Goal: Transaction & Acquisition: Purchase product/service

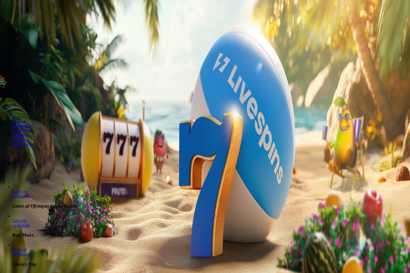
click at [36, 21] on span "Kirjaudu" at bounding box center [35, 19] width 13 height 4
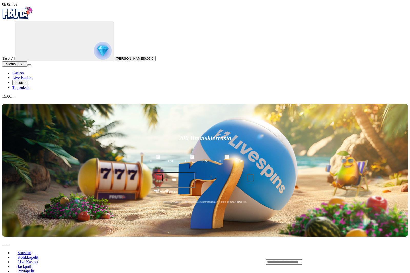
click at [21, 90] on span "Tarjoukset" at bounding box center [20, 87] width 17 height 4
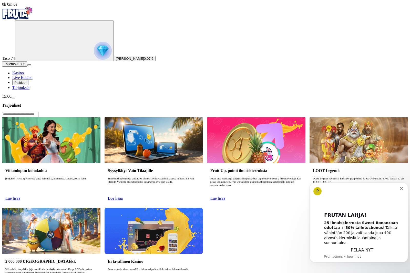
click at [25, 85] on span "Palkkiot" at bounding box center [20, 83] width 12 height 4
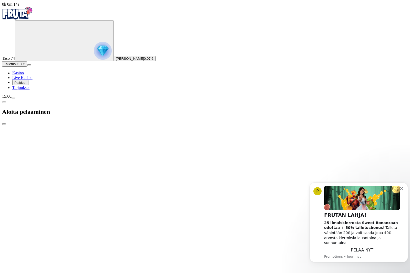
type input "**"
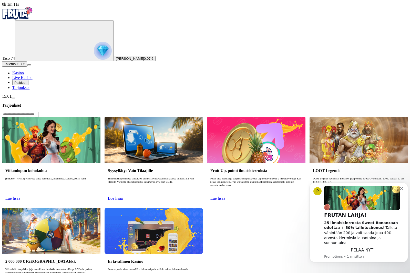
click at [370, 245] on div "25 ilmaiskierrosta Sweet Bonanzaan odottaa + 50% talletusbonus ! Talleta vähint…" at bounding box center [362, 233] width 76 height 25
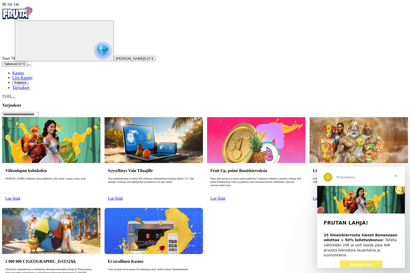
click at [369, 263] on span "PELAA NYT" at bounding box center [361, 265] width 22 height 4
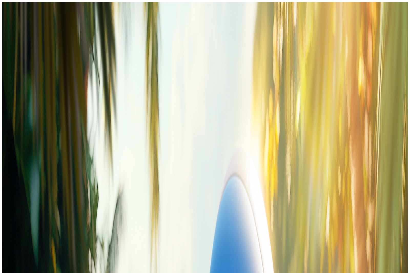
click at [4, 124] on span "close icon" at bounding box center [4, 124] width 0 height 0
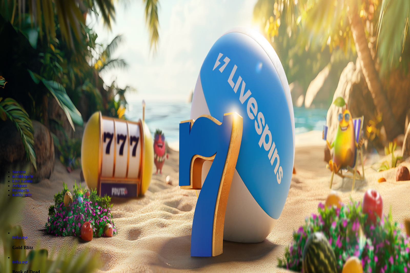
click at [25, 85] on button "Palkkiot" at bounding box center [20, 82] width 16 height 5
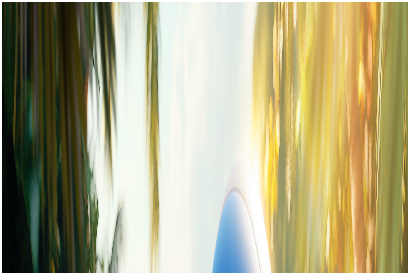
click at [25, 249] on button at bounding box center [23, 250] width 4 height 2
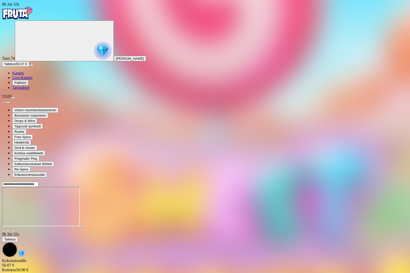
click at [24, 85] on span "Palkkiot" at bounding box center [20, 83] width 12 height 4
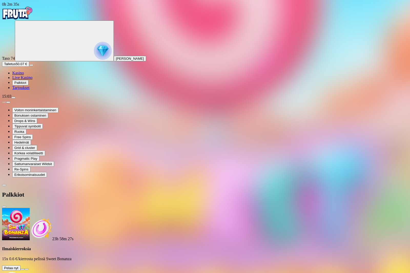
click at [25, 269] on button at bounding box center [23, 270] width 4 height 2
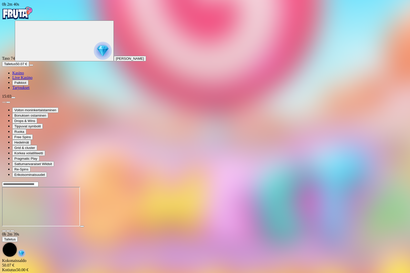
click at [4, 231] on span "close icon" at bounding box center [4, 231] width 0 height 0
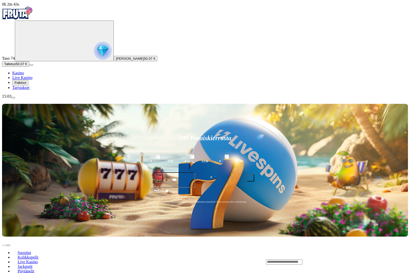
click at [25, 85] on span "Palkkiot" at bounding box center [20, 83] width 12 height 4
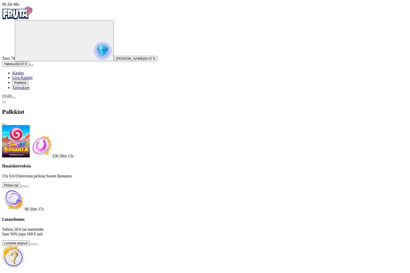
click at [25, 186] on button at bounding box center [23, 187] width 4 height 2
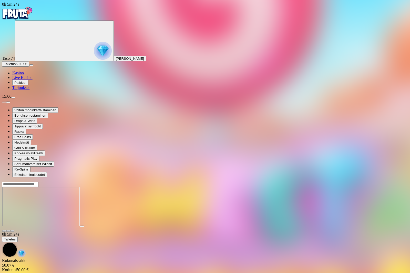
click at [4, 231] on span "close icon" at bounding box center [4, 231] width 0 height 0
